Goal: Information Seeking & Learning: Check status

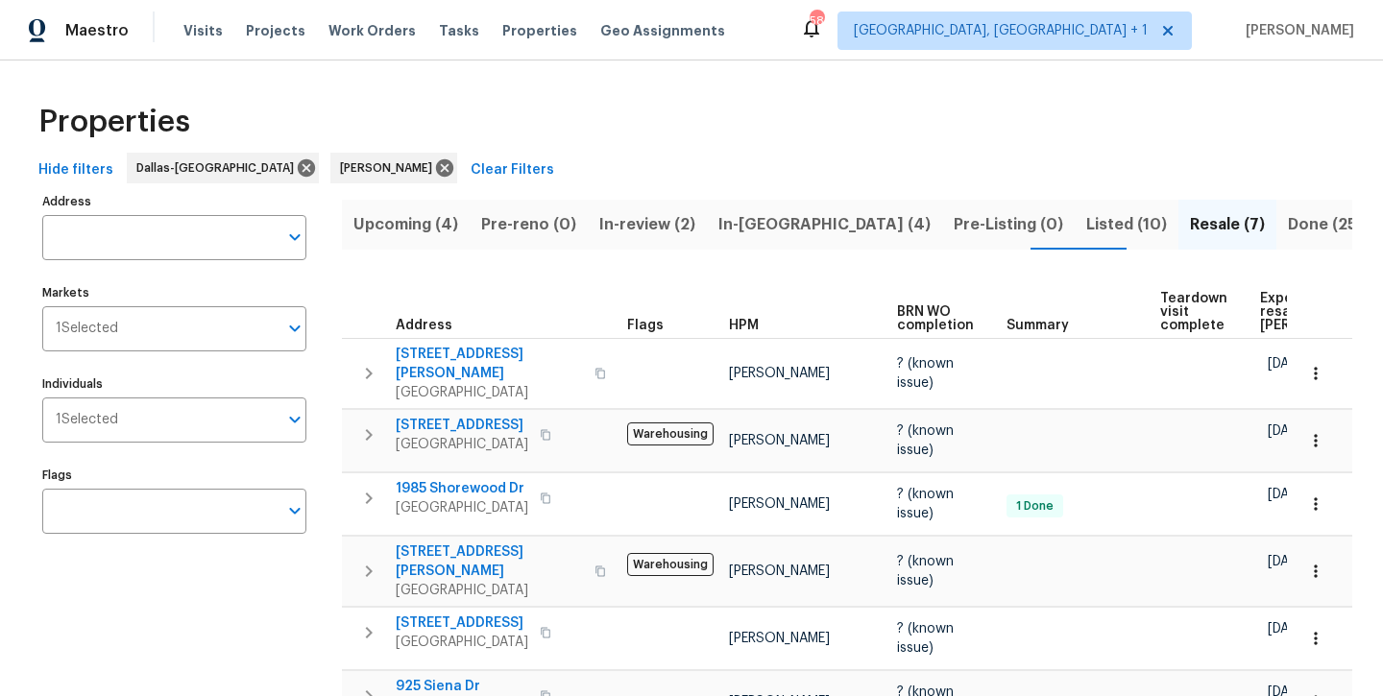
click at [1086, 235] on span "Listed (10)" at bounding box center [1126, 224] width 81 height 27
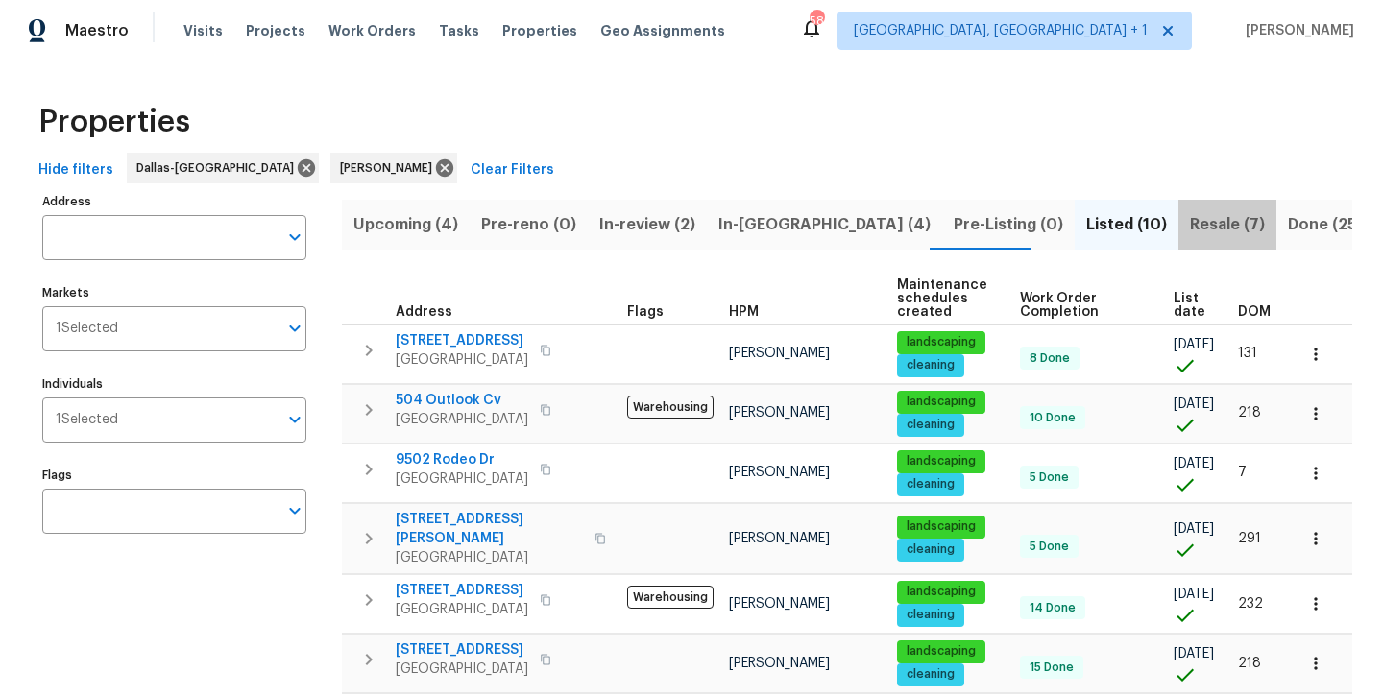
click at [1190, 232] on span "Resale (7)" at bounding box center [1227, 224] width 75 height 27
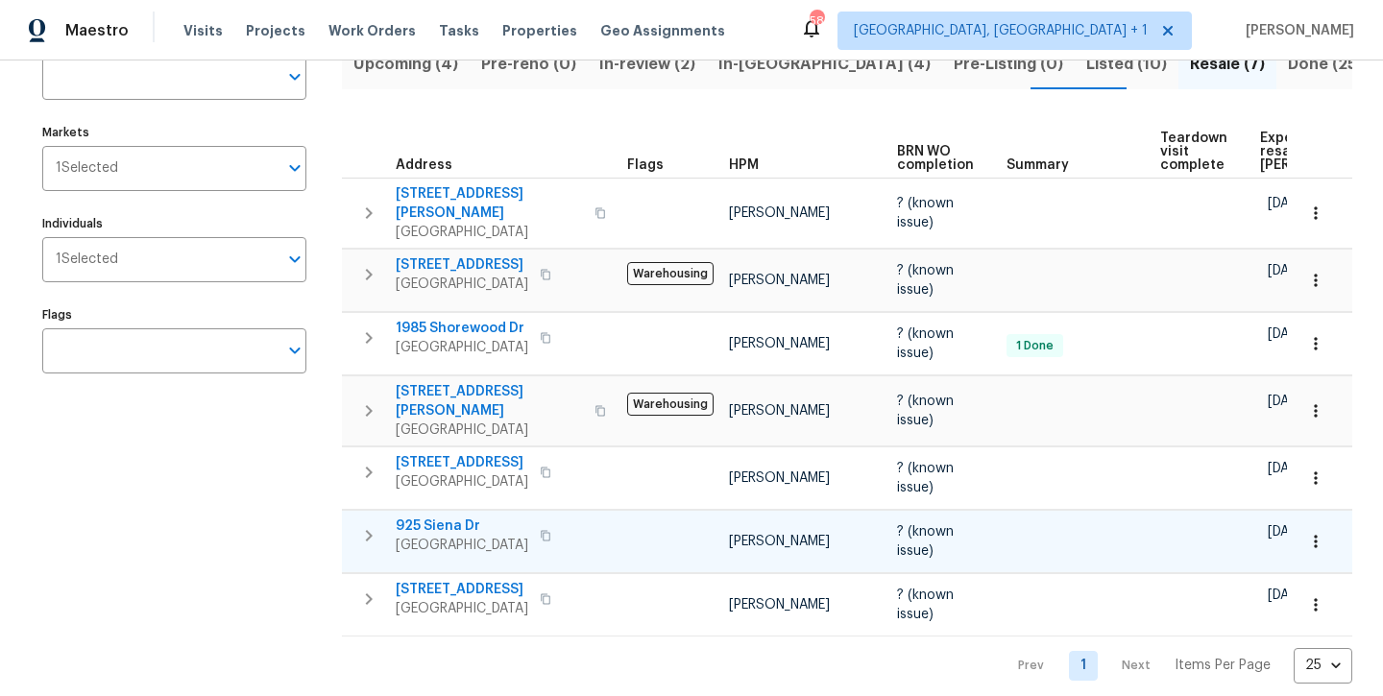
click at [447, 517] on span "925 Siena Dr" at bounding box center [462, 526] width 133 height 19
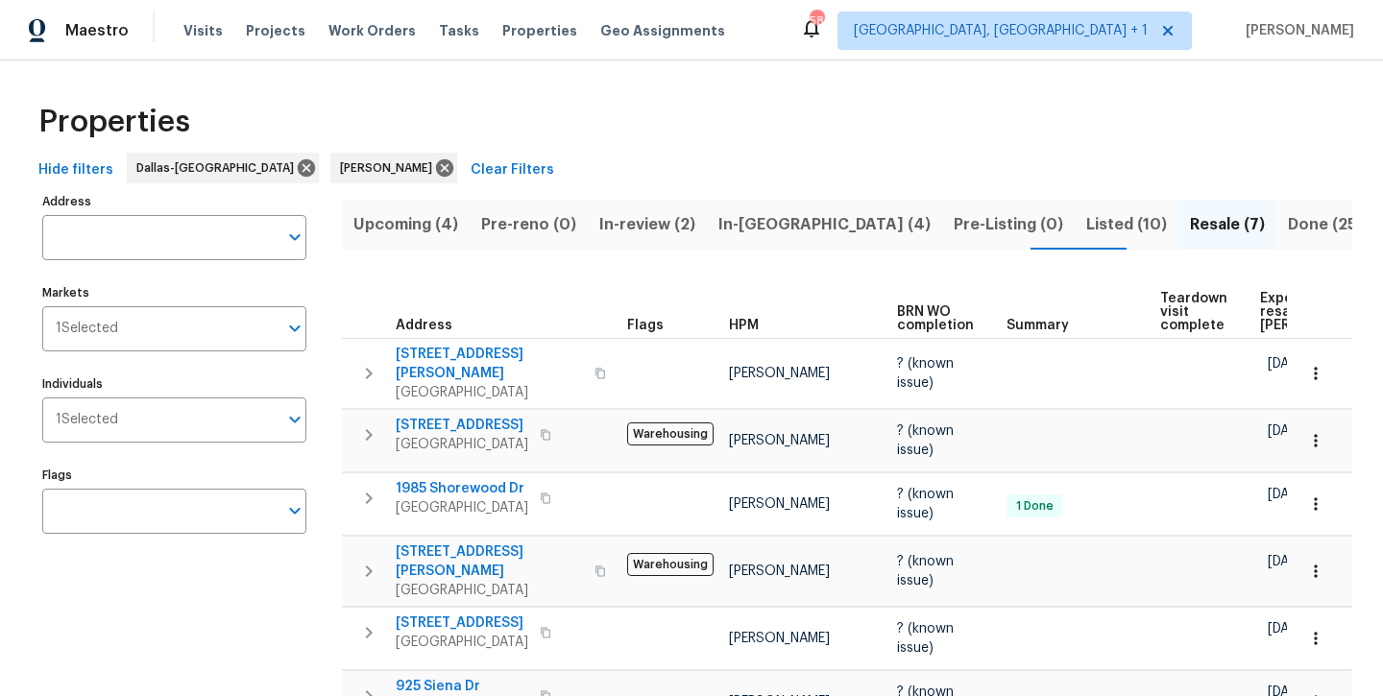
click at [749, 226] on span "In-reno (4)" at bounding box center [824, 224] width 212 height 27
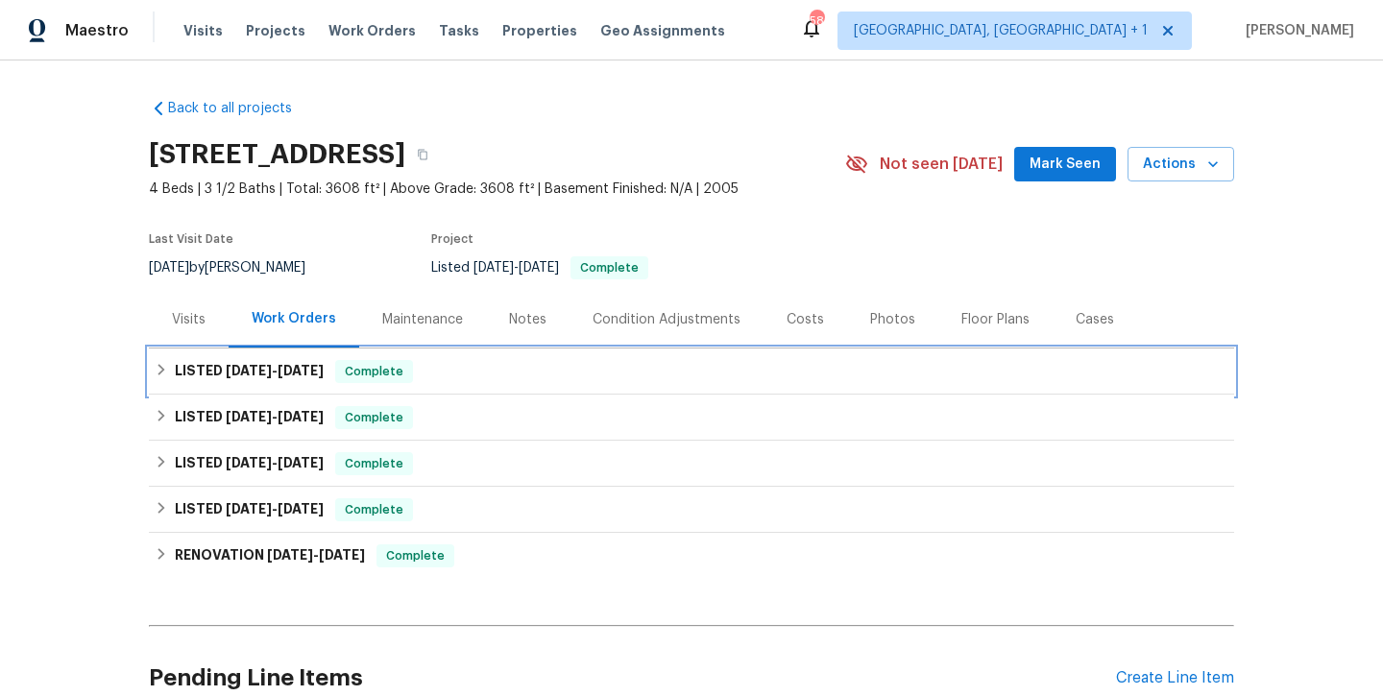
click at [334, 378] on div "LISTED [DATE] - [DATE] Complete" at bounding box center [692, 371] width 1074 height 23
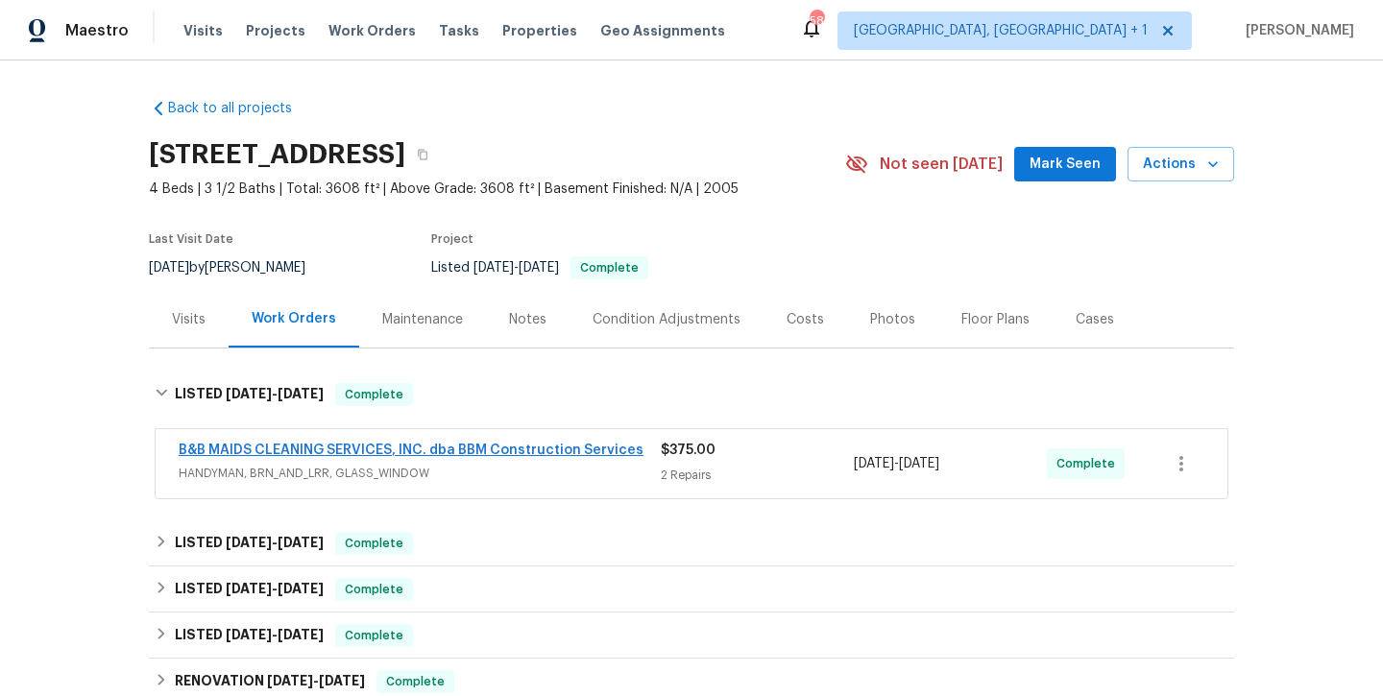
click at [288, 449] on link "B&B MAIDS CLEANING SERVICES, INC. dba BBM Construction Services" at bounding box center [411, 450] width 465 height 13
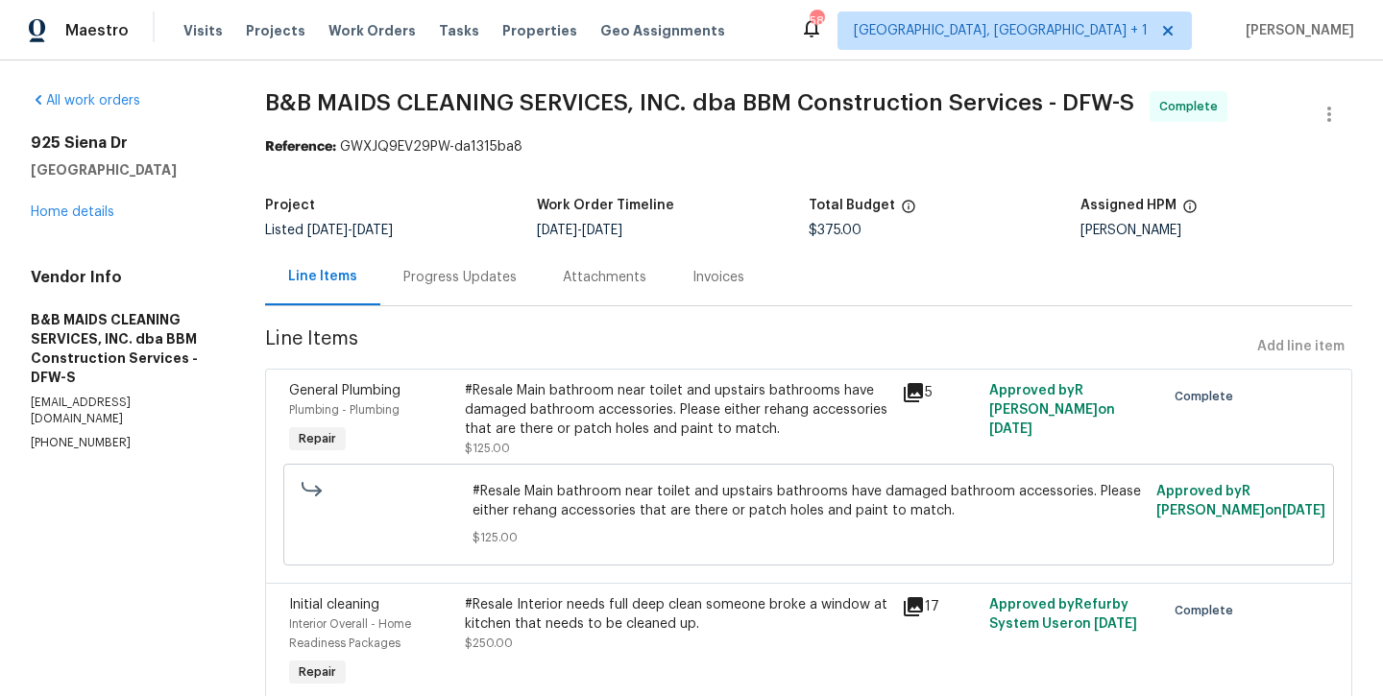
click at [569, 414] on div "#Resale Main bathroom near toilet and upstairs bathrooms have damaged bathroom …" at bounding box center [678, 410] width 426 height 58
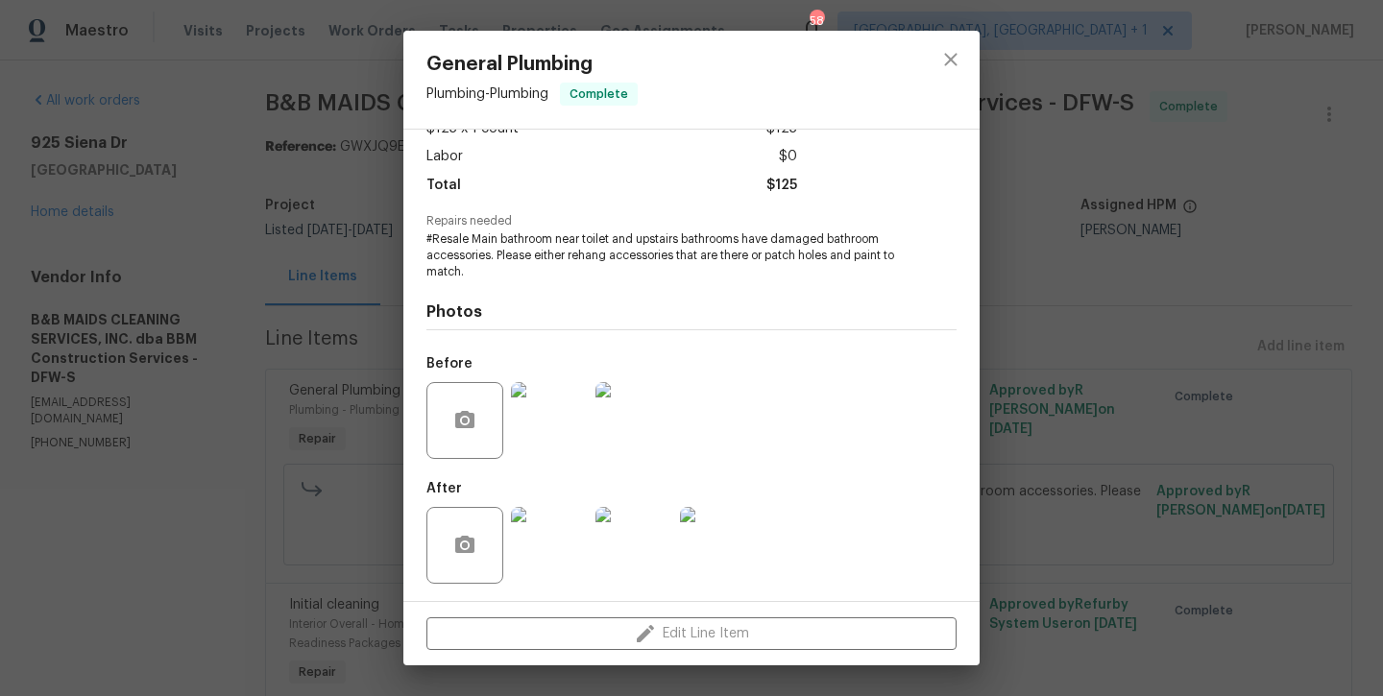
scroll to position [133, 0]
click at [950, 55] on icon "close" at bounding box center [950, 59] width 23 height 23
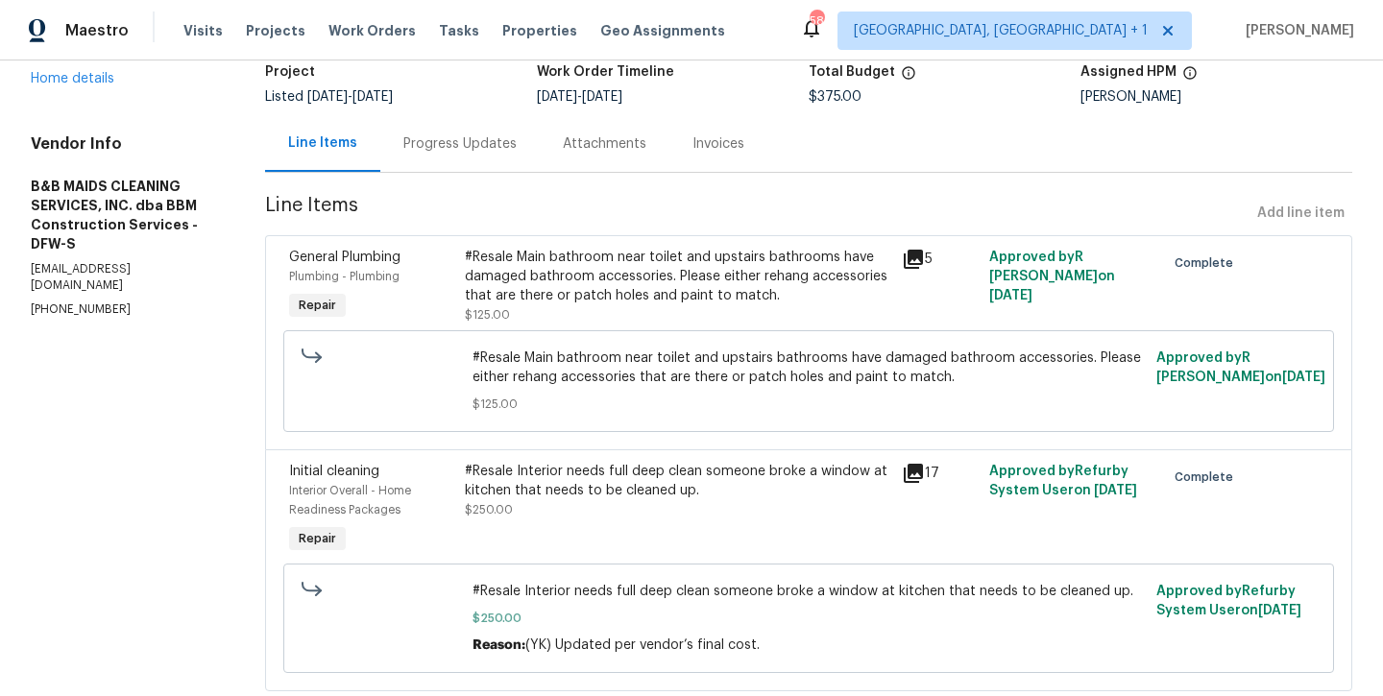
click at [667, 490] on div "#Resale Interior needs full deep clean someone broke a window at kitchen that n…" at bounding box center [678, 481] width 426 height 38
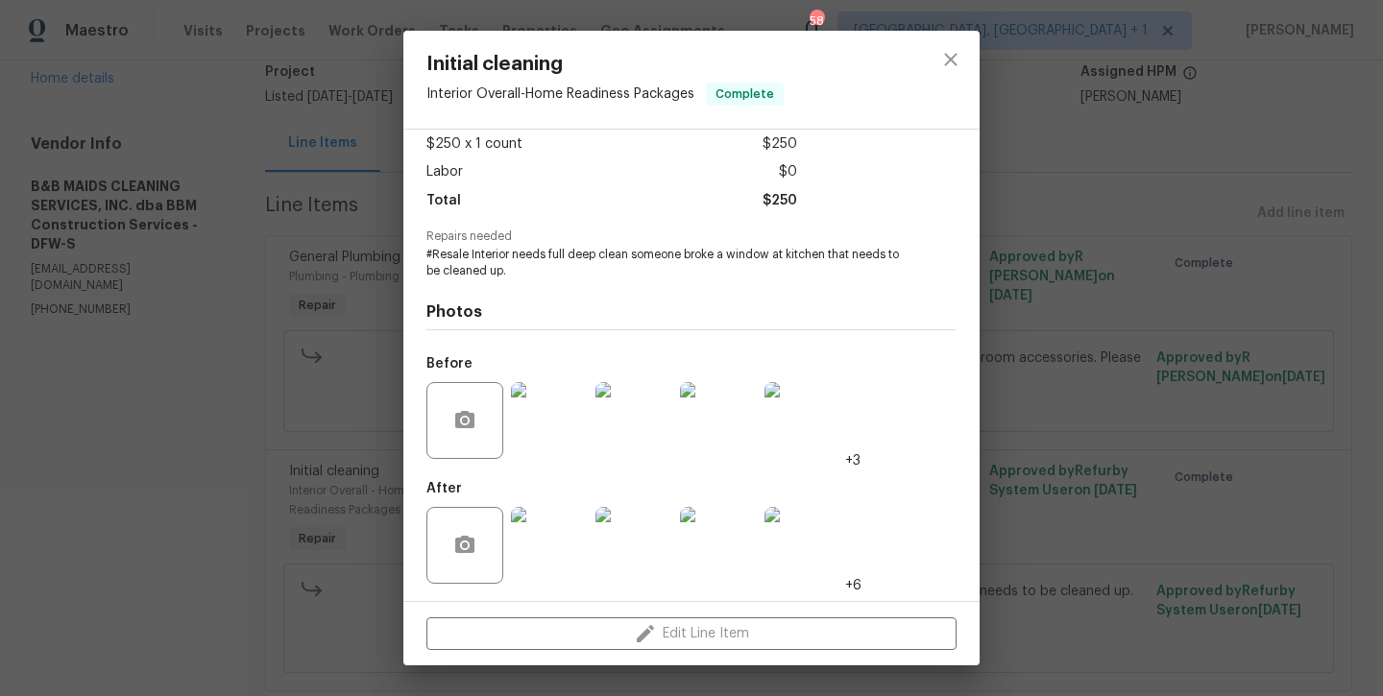
scroll to position [118, 0]
click at [547, 533] on img at bounding box center [549, 546] width 77 height 77
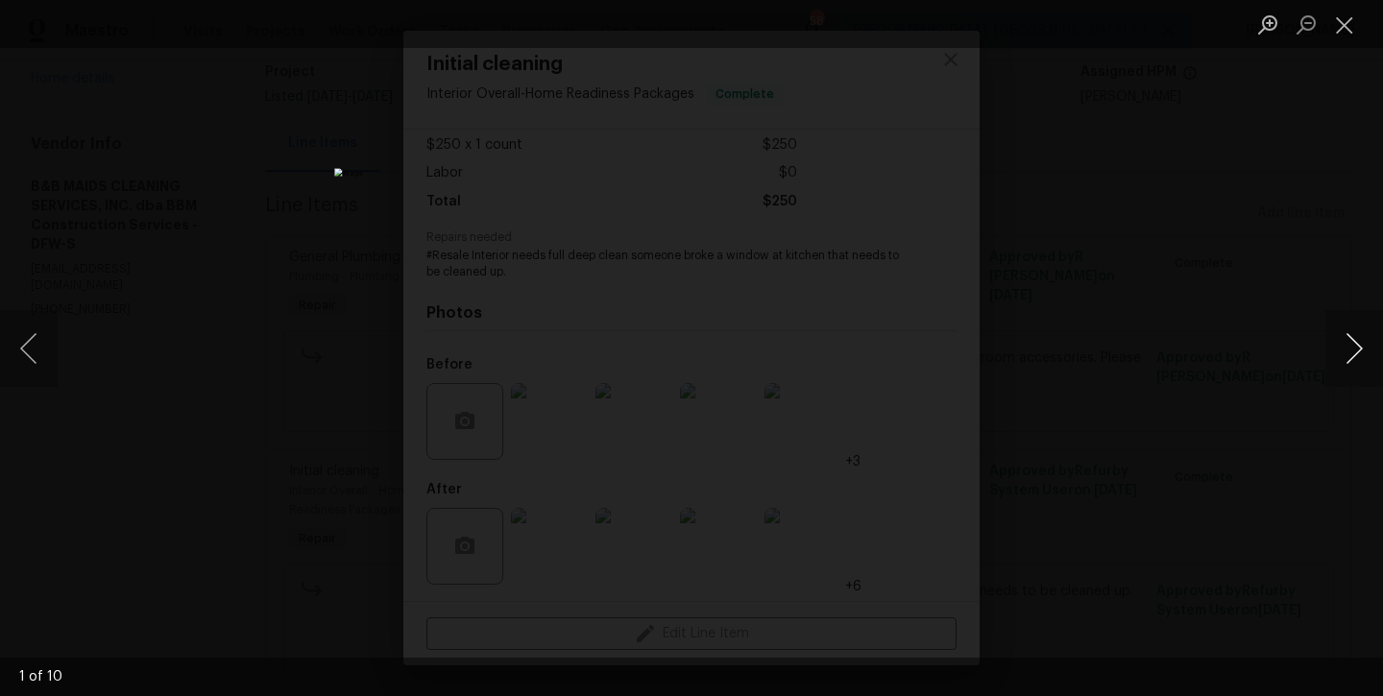
click at [1360, 359] on button "Next image" at bounding box center [1354, 348] width 58 height 77
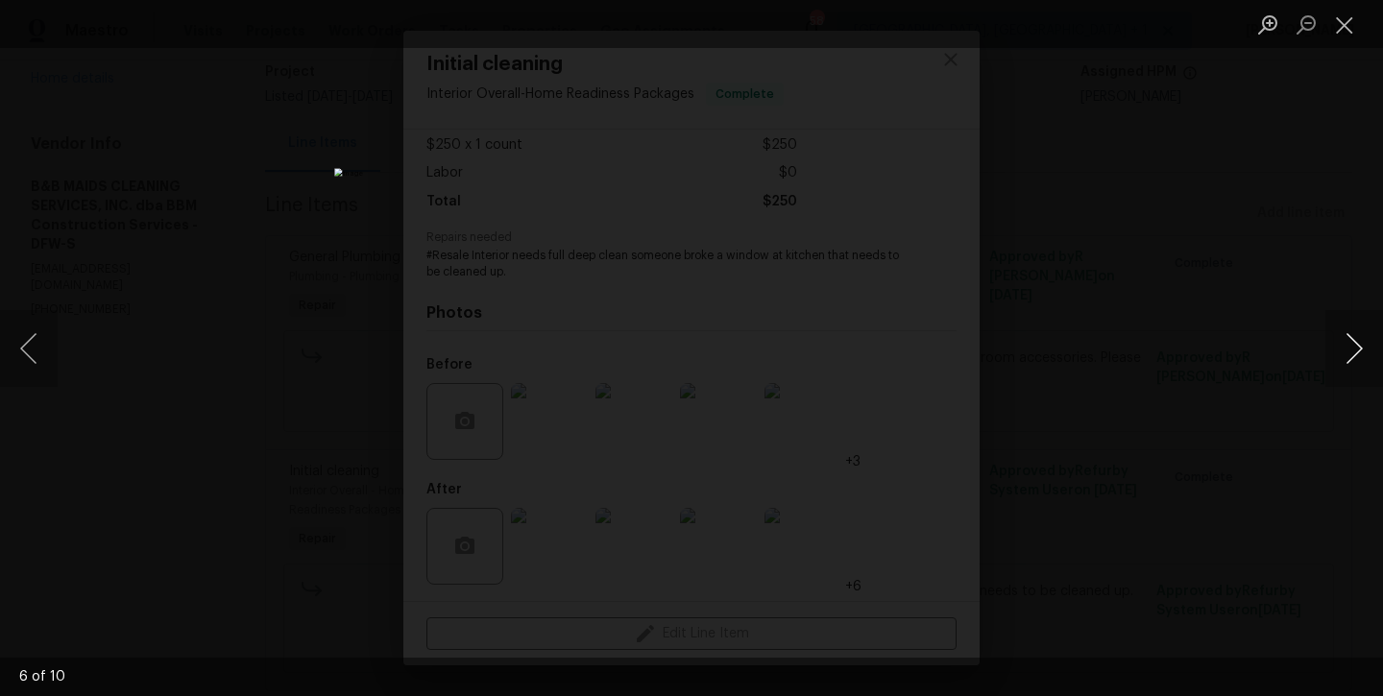
click at [1360, 359] on button "Next image" at bounding box center [1354, 348] width 58 height 77
